Goal: Task Accomplishment & Management: Use online tool/utility

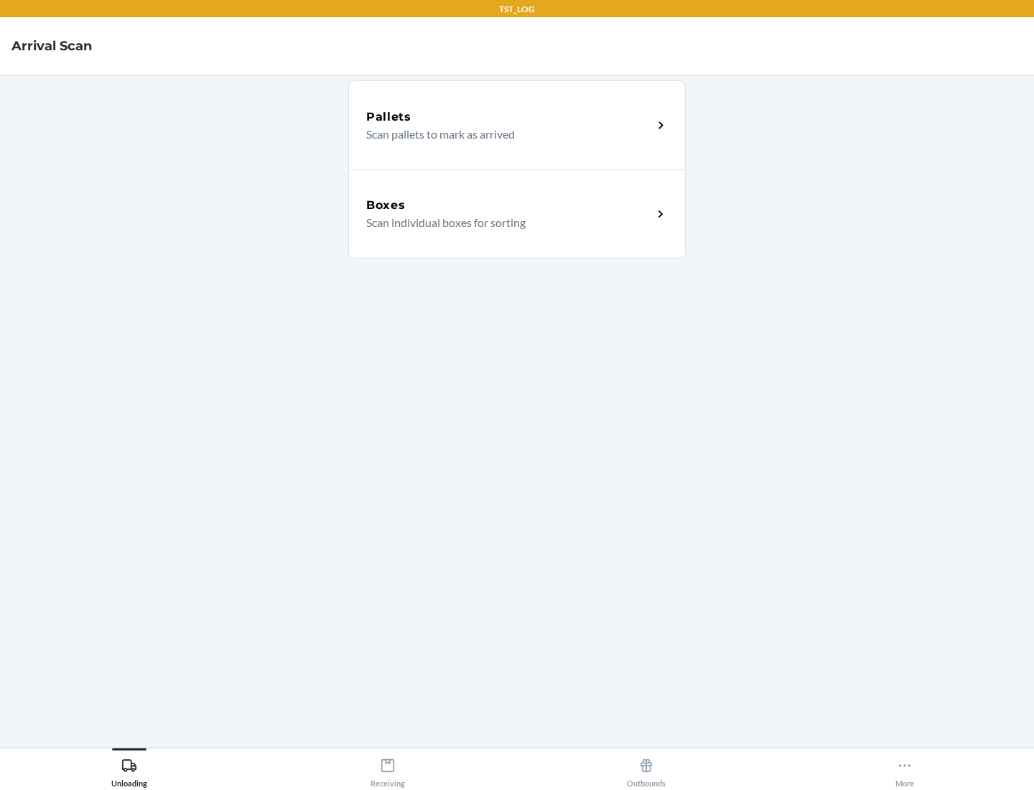
click at [509, 205] on div "Boxes" at bounding box center [509, 205] width 287 height 17
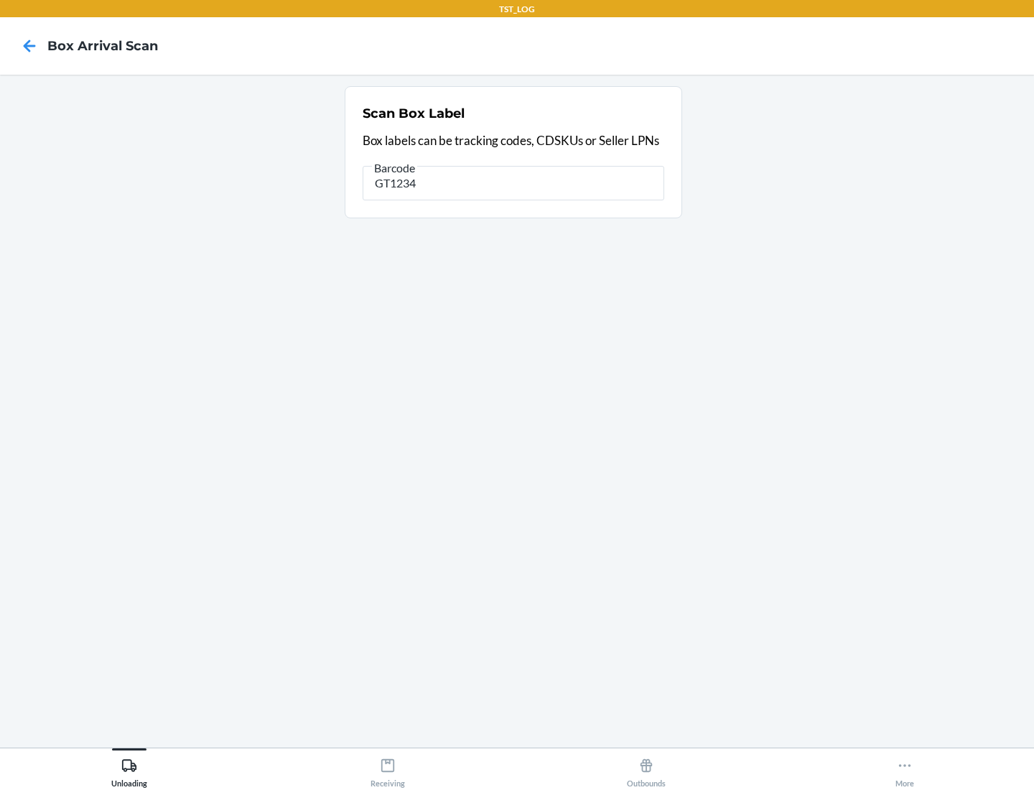
type input "GT1234"
